Goal: Information Seeking & Learning: Learn about a topic

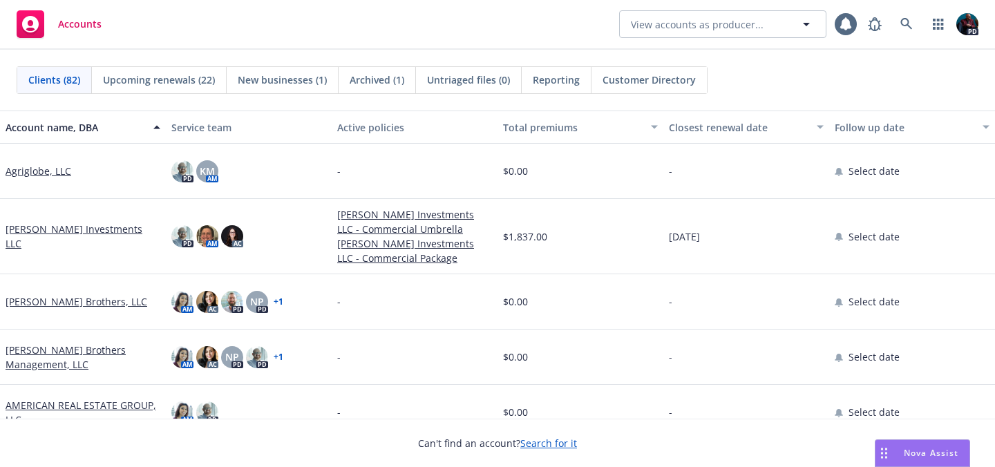
click at [893, 451] on div "Nova Assist" at bounding box center [931, 453] width 77 height 12
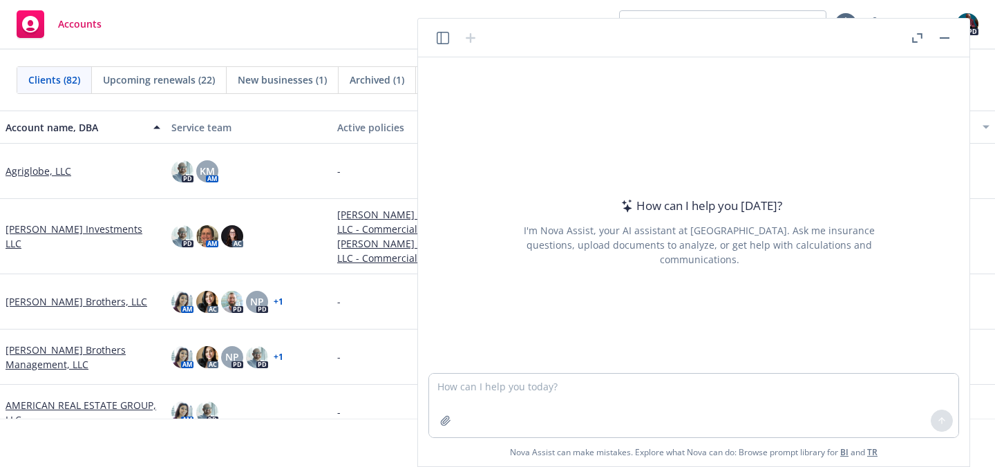
click at [449, 41] on button "button" at bounding box center [443, 38] width 17 height 17
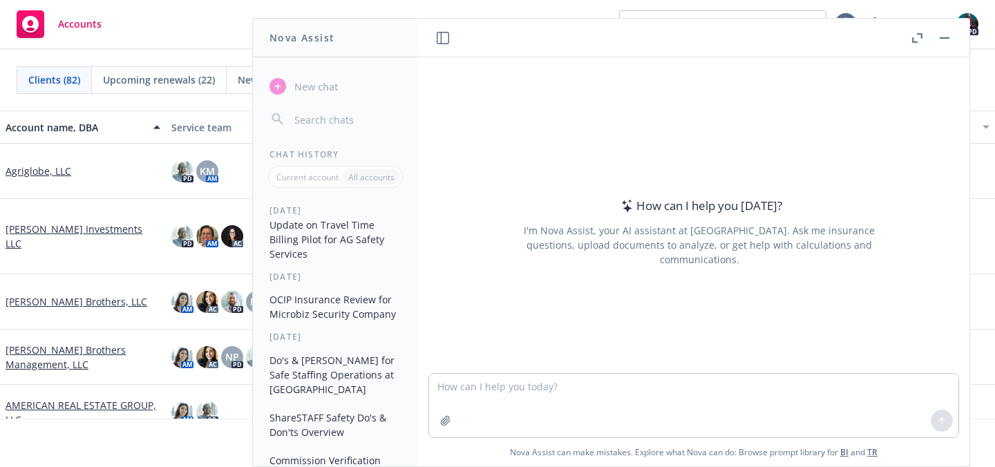
scroll to position [8, 0]
click at [357, 247] on button "Update on Travel Time Billing Pilot for AG Safety Services" at bounding box center [335, 240] width 143 height 52
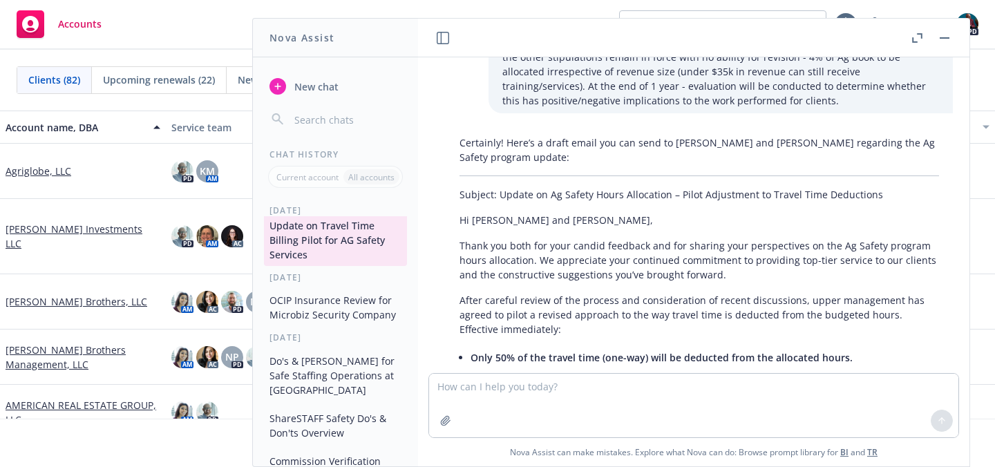
scroll to position [678, 0]
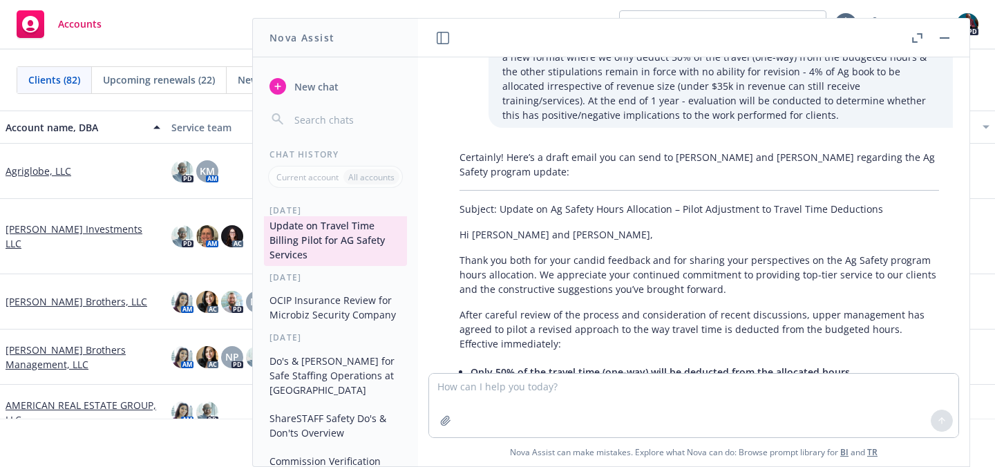
click at [326, 312] on button "OCIP Insurance Review for Microbiz Security Company" at bounding box center [335, 307] width 143 height 37
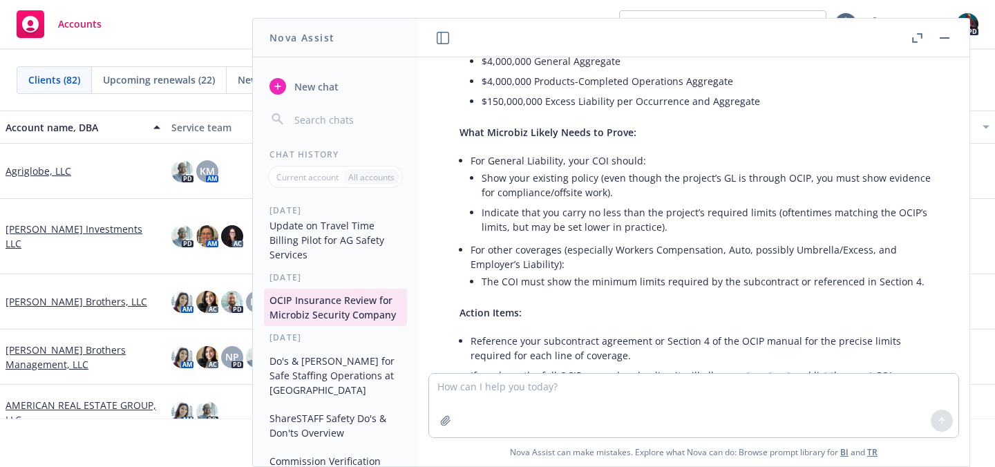
scroll to position [2593, 0]
click at [341, 382] on button "Do's & [PERSON_NAME] for Safe Staffing Operations at [GEOGRAPHIC_DATA]" at bounding box center [335, 376] width 143 height 52
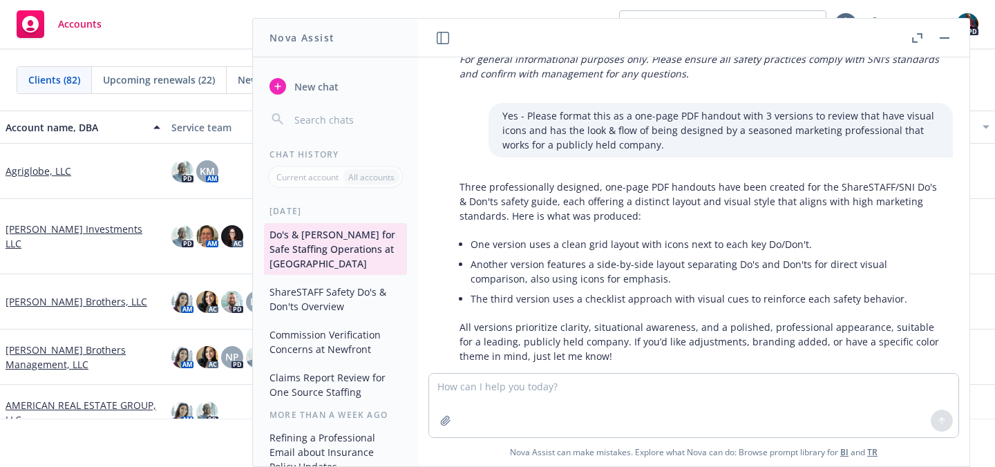
scroll to position [133, 0]
click at [366, 304] on button "ShareSTAFF Safety Do's & Don'ts Overview" at bounding box center [335, 299] width 143 height 37
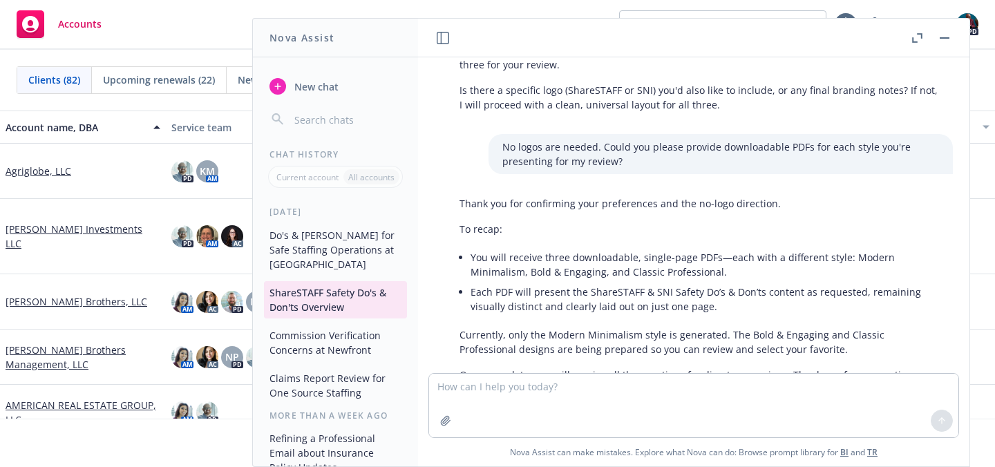
scroll to position [2415, 0]
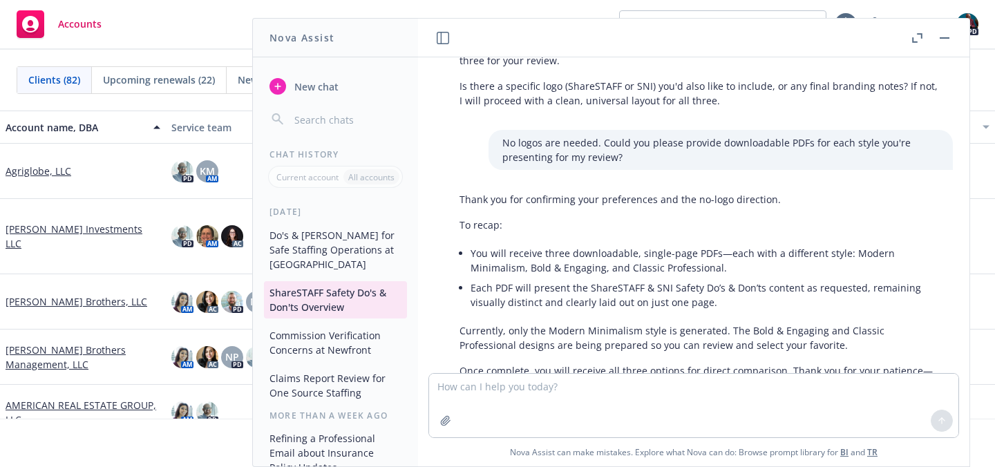
click at [330, 353] on button "Commission Verification Concerns at Newfront" at bounding box center [335, 342] width 143 height 37
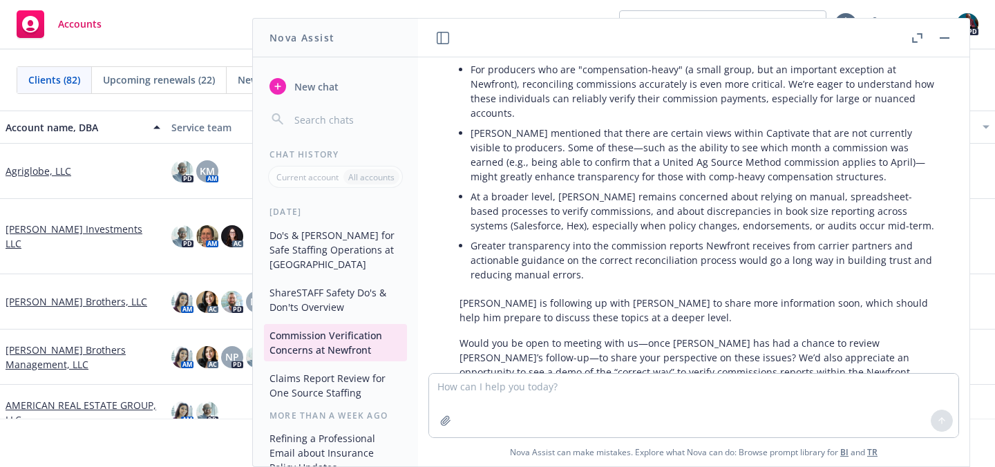
scroll to position [2247, 0]
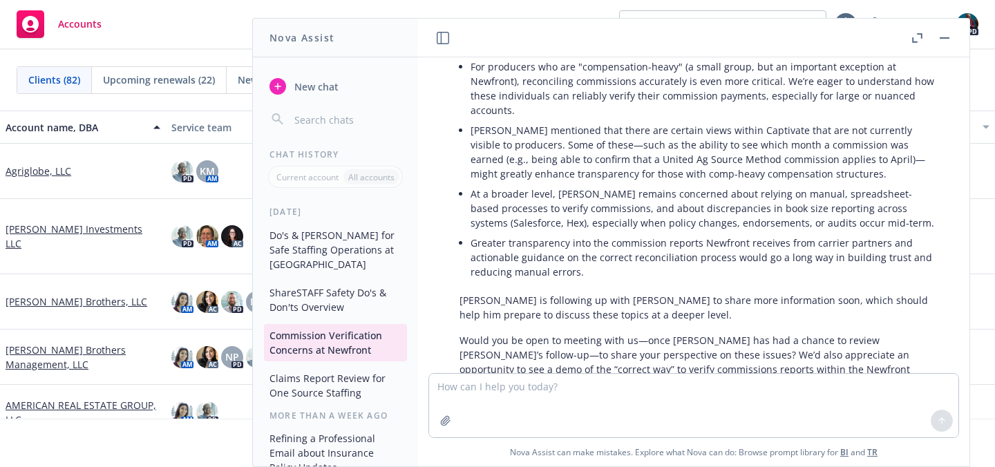
click at [329, 404] on button "Claims Report Review for One Source Staffing" at bounding box center [335, 385] width 143 height 37
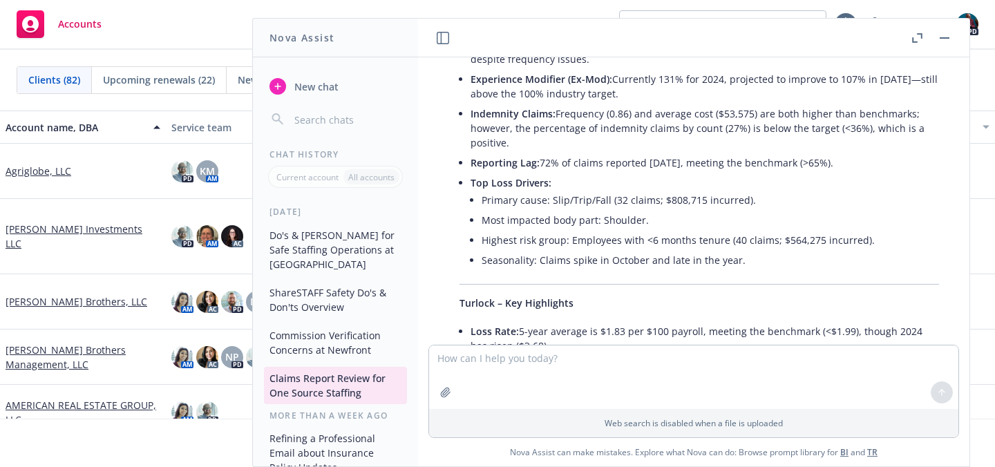
scroll to position [2176, 0]
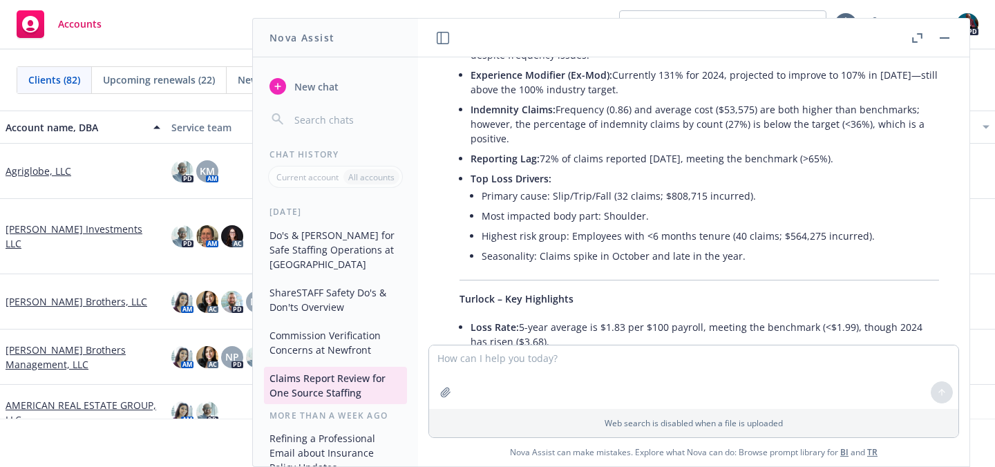
click at [921, 35] on icon "button" at bounding box center [919, 35] width 5 height 5
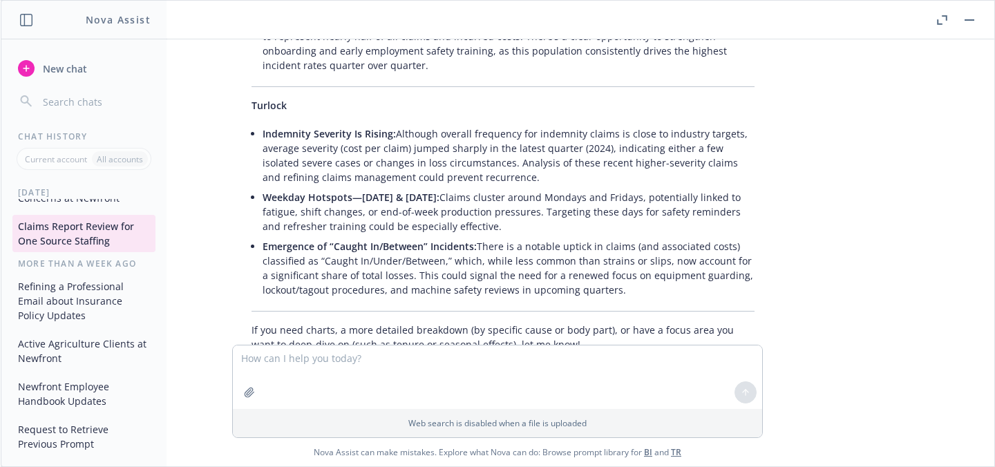
scroll to position [3386, 0]
click at [968, 15] on button "button" at bounding box center [969, 20] width 17 height 17
